Goal: Navigation & Orientation: Find specific page/section

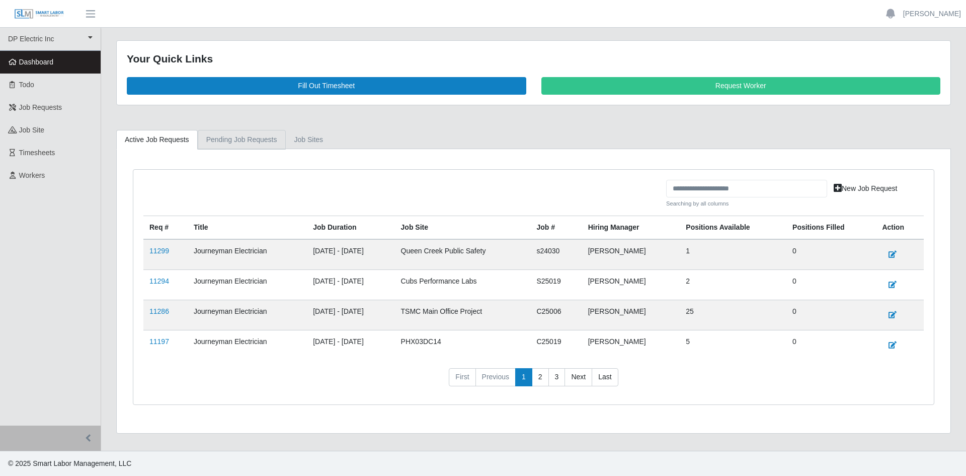
click at [240, 143] on link "Pending Job Requests" at bounding box center [242, 140] width 88 height 20
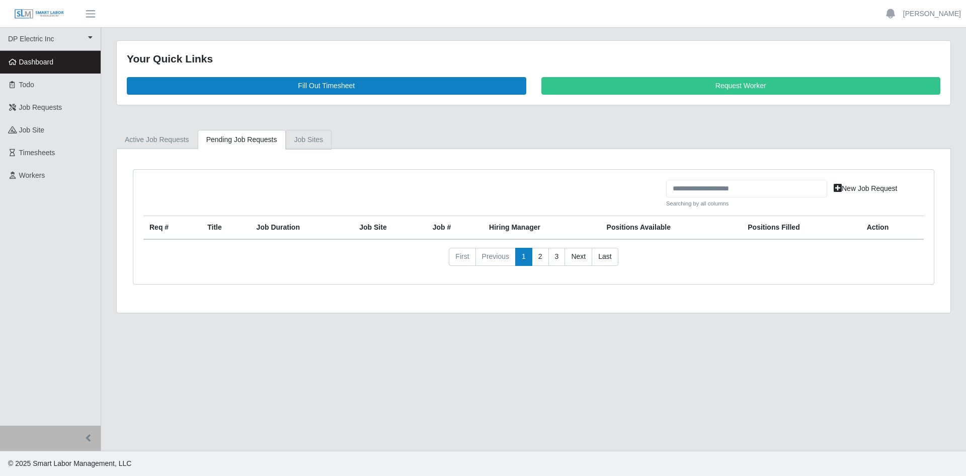
click at [303, 143] on link "job sites" at bounding box center [309, 140] width 46 height 20
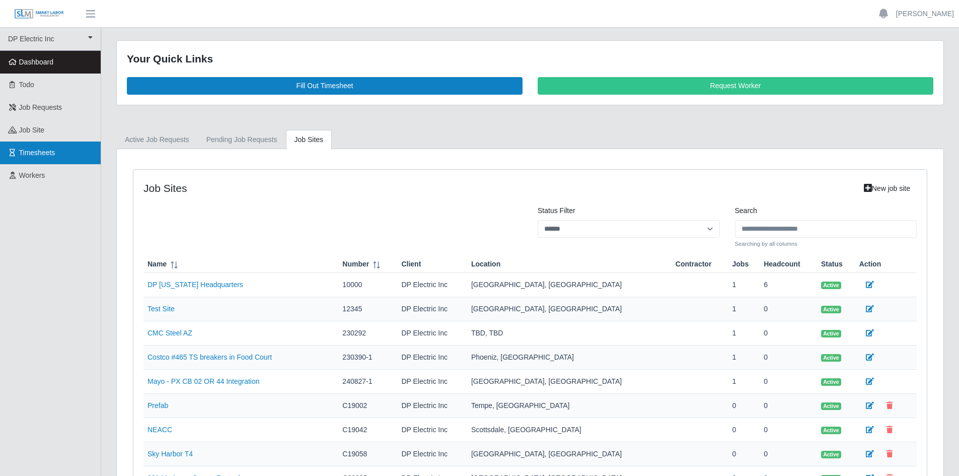
click at [48, 149] on span "Timesheets" at bounding box center [37, 152] width 36 height 8
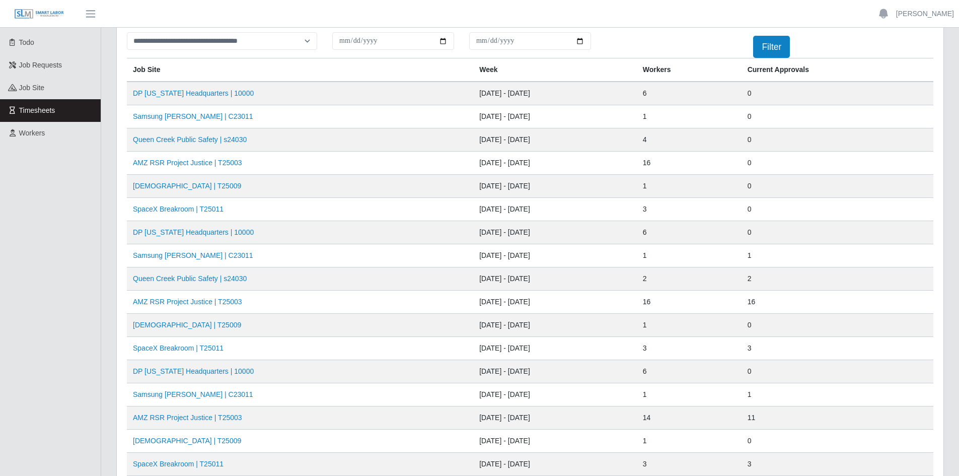
scroll to position [101, 0]
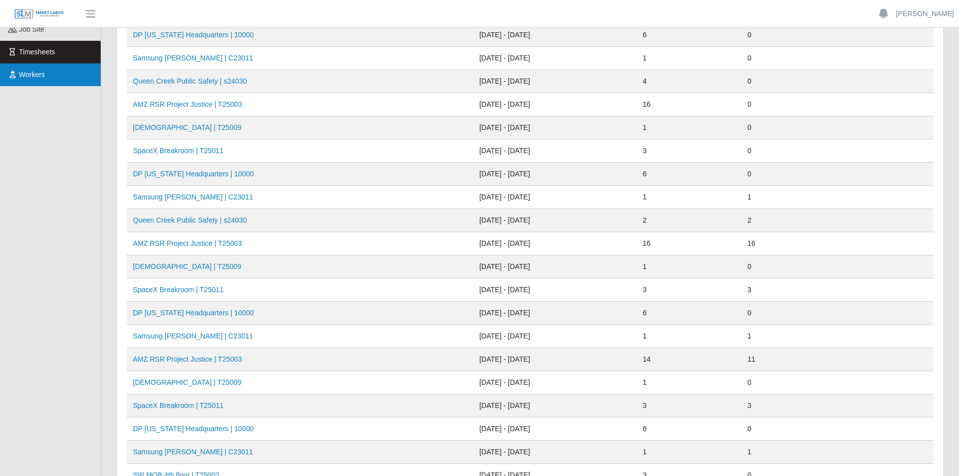
click at [51, 75] on link "Workers" at bounding box center [50, 74] width 101 height 23
